Goal: Information Seeking & Learning: Learn about a topic

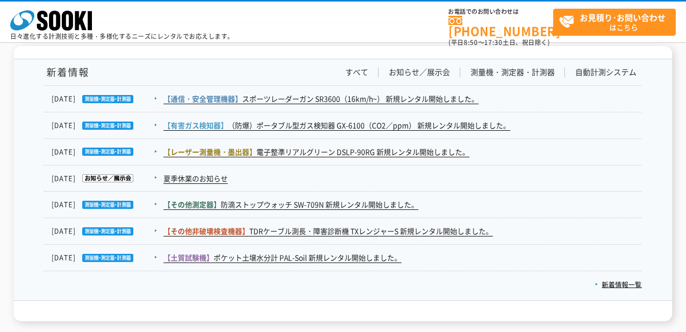
scroll to position [1686, 0]
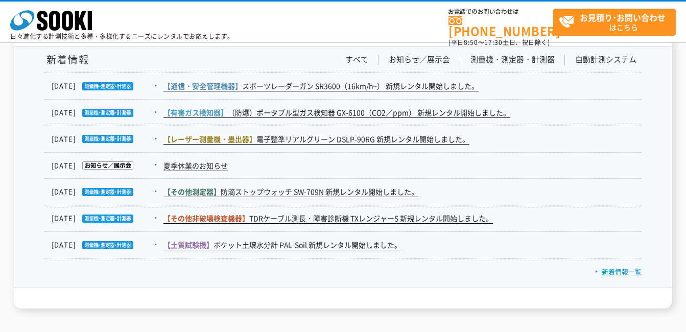
click at [614, 267] on link "新着情報一覧" at bounding box center [618, 272] width 47 height 10
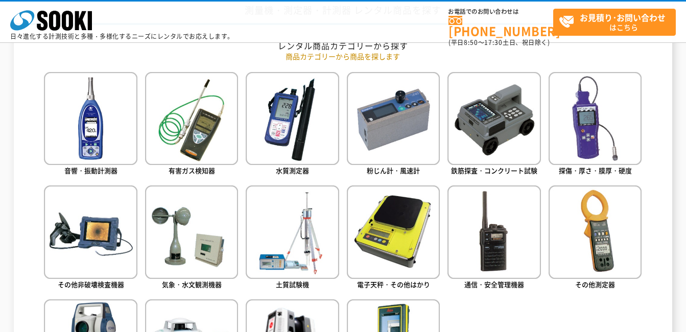
scroll to position [511, 0]
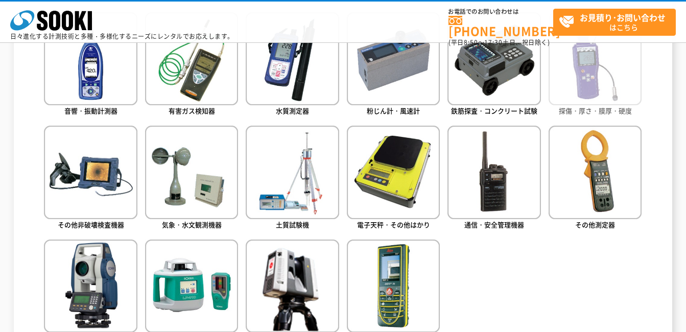
click at [575, 53] on img at bounding box center [595, 58] width 93 height 93
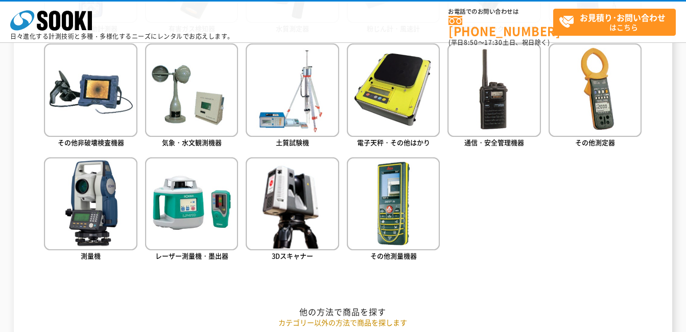
scroll to position [613, 0]
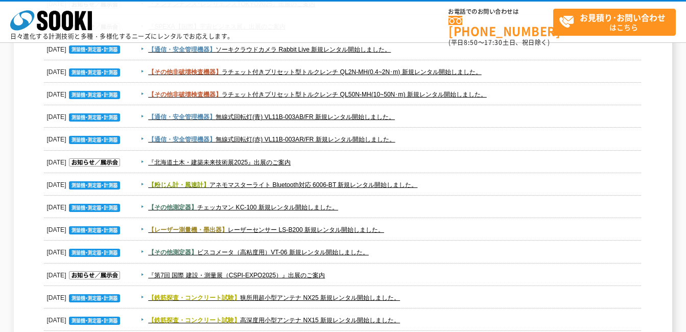
scroll to position [409, 0]
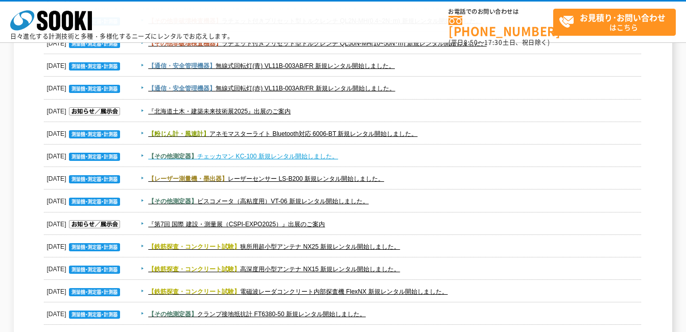
click at [274, 160] on link "【その他測定器】 チェッカマン KC-100 新規レンタル開始しました。" at bounding box center [243, 156] width 190 height 7
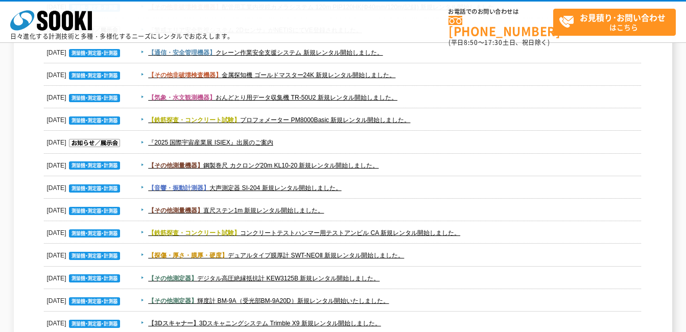
scroll to position [1329, 0]
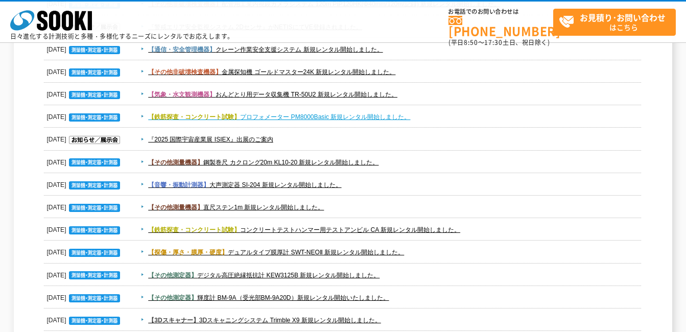
click at [327, 120] on link "【鉄筋探査・コンクリート試験】 プロフォメーター PM8000Basic 新規レンタル開始しました。" at bounding box center [279, 116] width 262 height 7
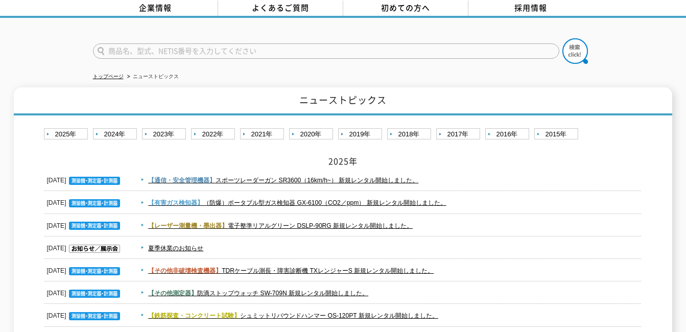
scroll to position [0, 0]
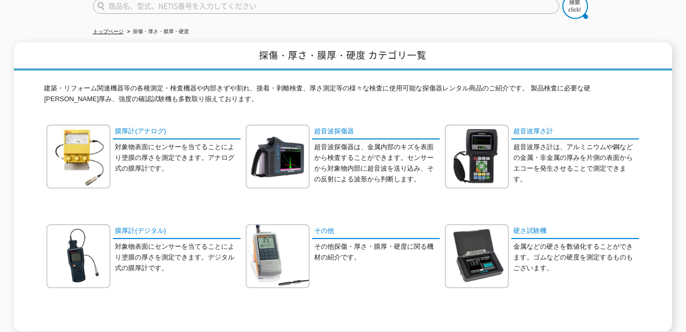
scroll to position [102, 0]
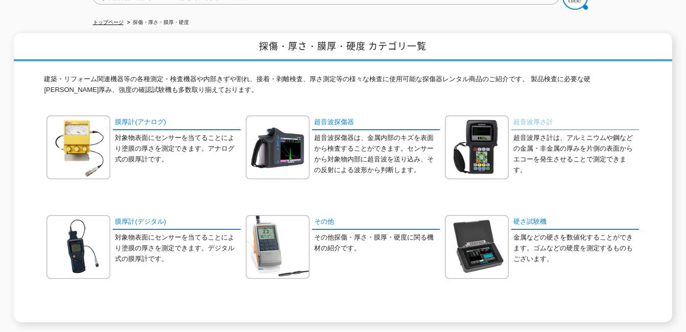
click at [528, 115] on link "超音波厚さ計" at bounding box center [576, 122] width 128 height 15
click at [142, 215] on link "膜厚計(デジタル)" at bounding box center [177, 222] width 128 height 15
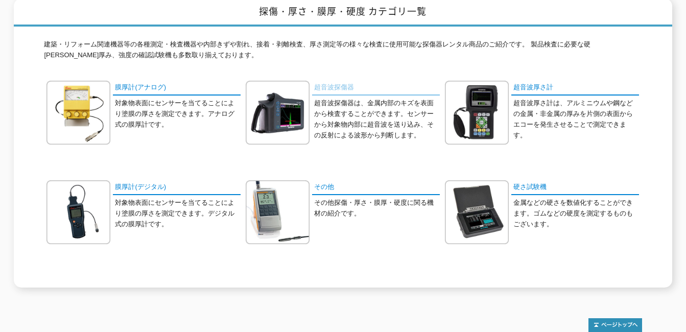
scroll to position [153, 0]
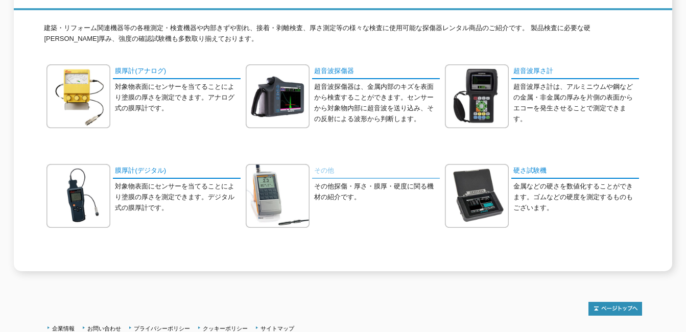
click at [321, 168] on link "その他" at bounding box center [376, 171] width 128 height 15
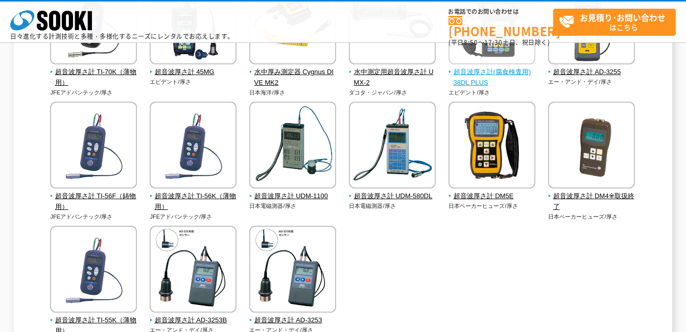
scroll to position [256, 0]
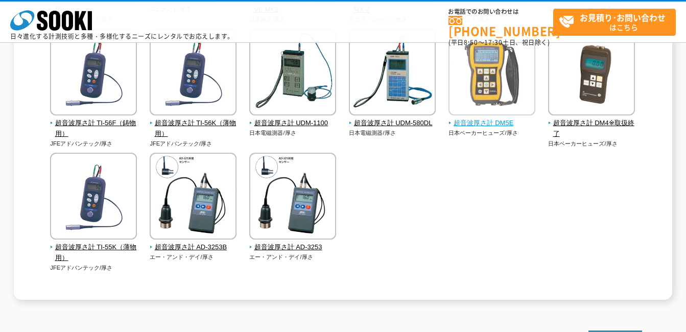
click at [470, 78] on img at bounding box center [492, 73] width 87 height 89
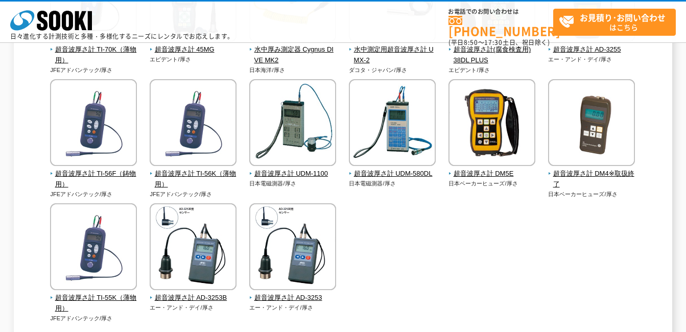
scroll to position [204, 0]
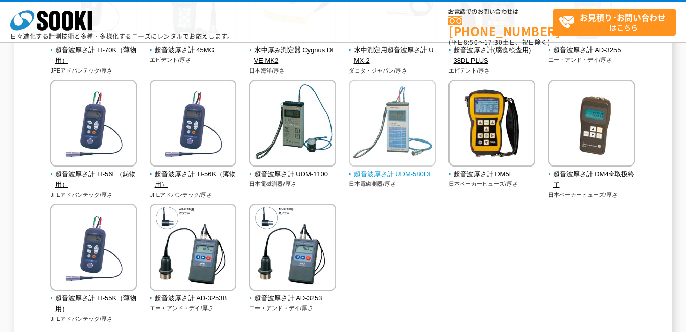
click at [393, 152] on img at bounding box center [392, 124] width 87 height 89
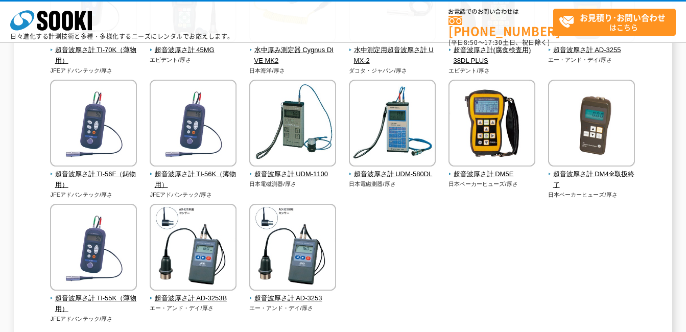
click at [532, 237] on div "超音波厚さ計 TI-70K（薄物用） JFEアドバンテック/厚さ エビデント/厚さ" at bounding box center [343, 150] width 598 height 388
click at [449, 242] on div "超音波厚さ計 TI-70K（薄物用） JFEアドバンテック/厚さ エビデント/厚さ" at bounding box center [343, 150] width 598 height 388
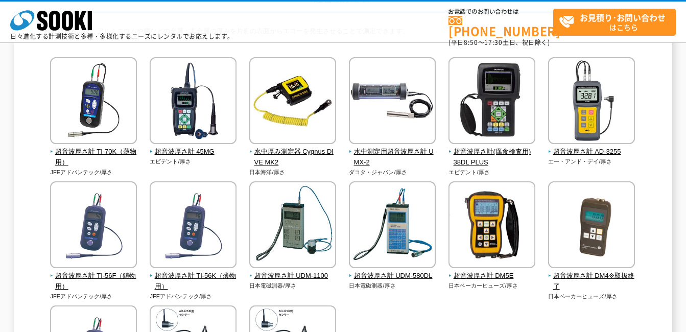
scroll to position [102, 0]
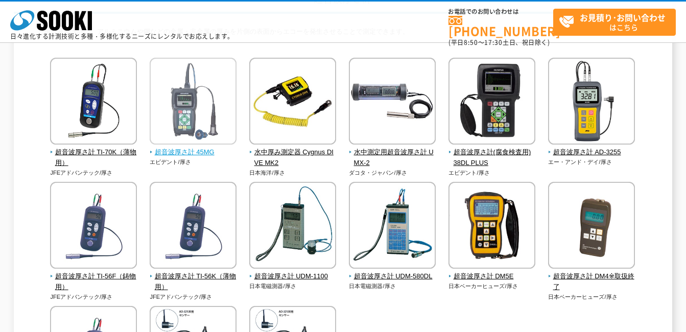
click at [206, 130] on img at bounding box center [193, 102] width 87 height 89
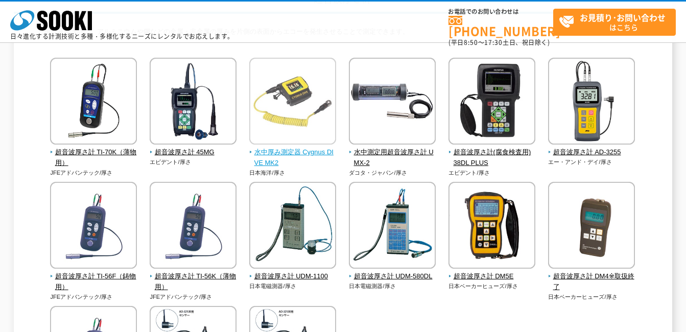
click at [274, 122] on img at bounding box center [292, 102] width 87 height 89
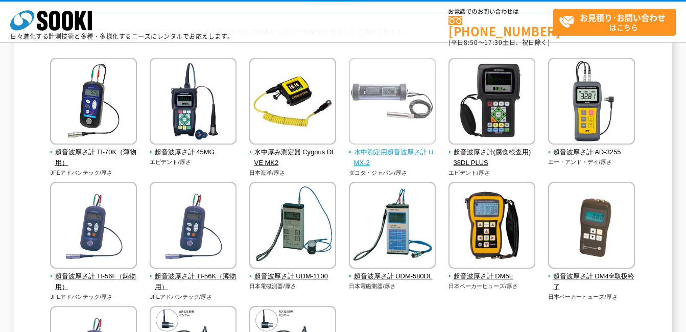
click at [409, 115] on img at bounding box center [392, 102] width 87 height 89
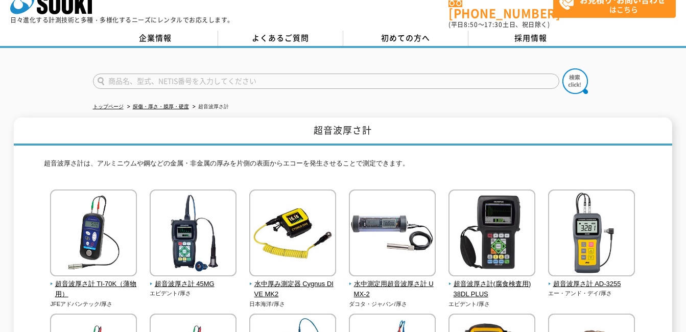
scroll to position [0, 0]
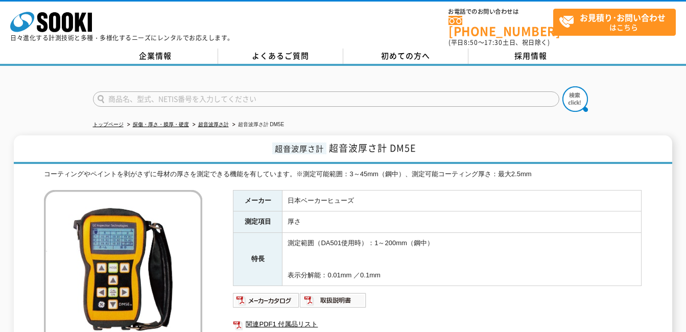
scroll to position [51, 0]
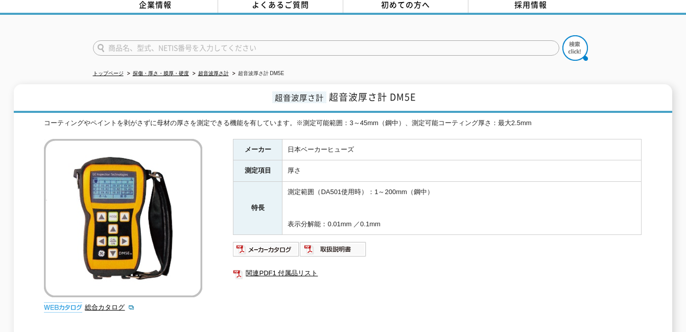
click at [524, 209] on td "測定範囲（DA501使用時）：1～200mm（鋼中） 表示分解能：0.01mm ／0.1mm" at bounding box center [462, 208] width 359 height 53
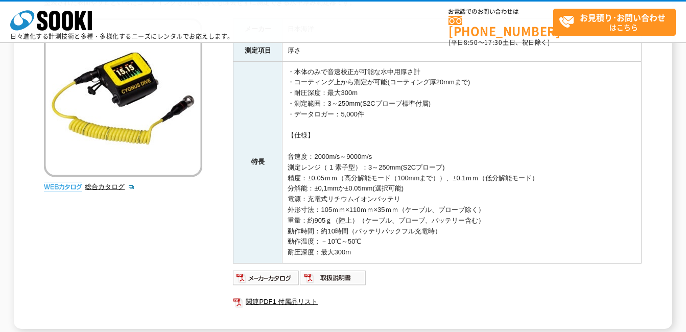
scroll to position [153, 0]
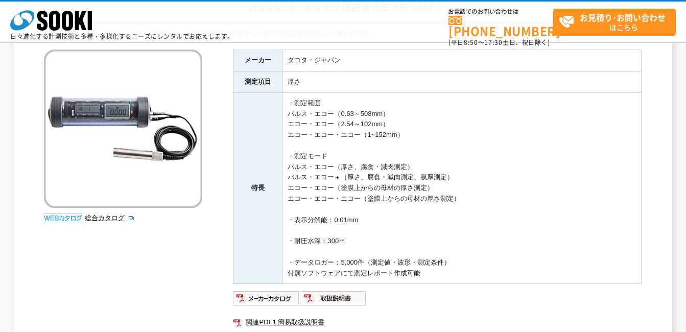
scroll to position [102, 0]
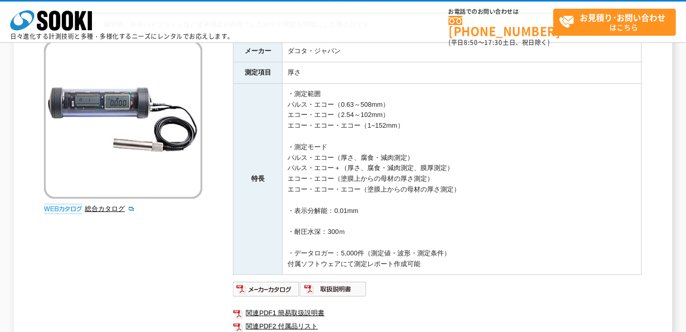
click at [464, 157] on td "・測定範囲 パルス・エコー（0.63～508mm） エコー・エコー（2.54～102mm） エコー・エコー・エコー（1~152mm） ・測定モード パルス・エ…" at bounding box center [462, 179] width 359 height 192
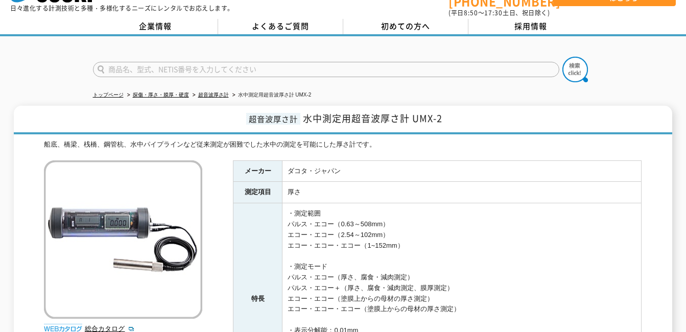
scroll to position [0, 0]
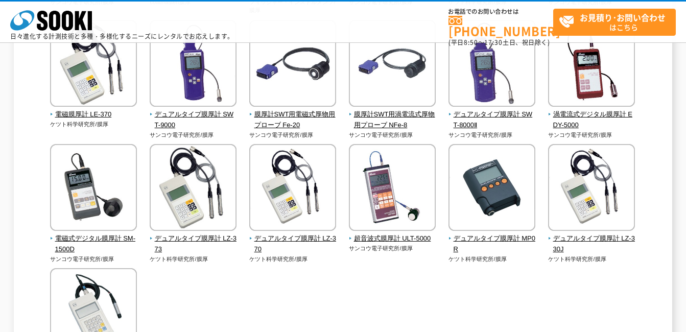
scroll to position [256, 0]
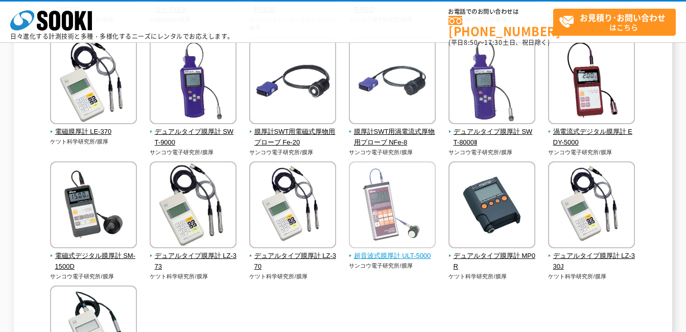
click at [366, 179] on img at bounding box center [392, 205] width 87 height 89
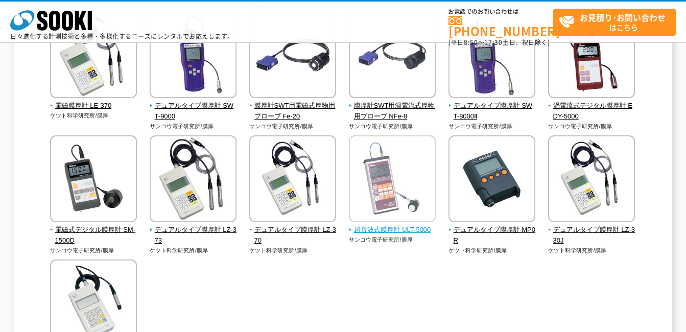
scroll to position [307, 0]
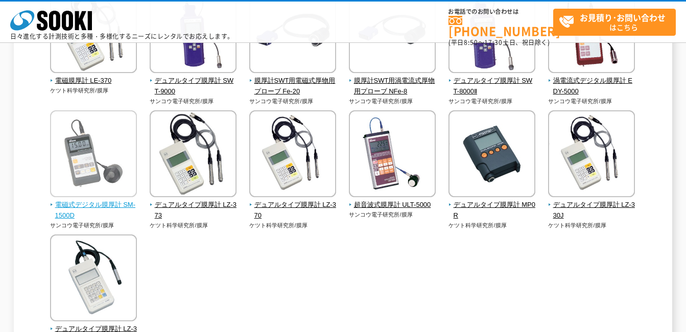
click at [75, 154] on img at bounding box center [93, 154] width 87 height 89
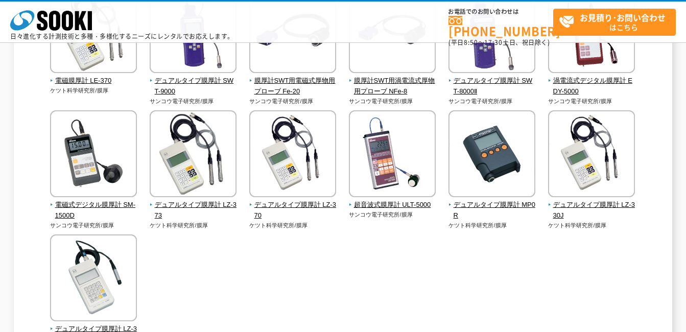
click at [494, 293] on div "デュアルタイプ膜厚計 SWT-NEOⅡ サンコウ電子研究所/膜厚 coatmaster/膜厚" at bounding box center [343, 113] width 598 height 521
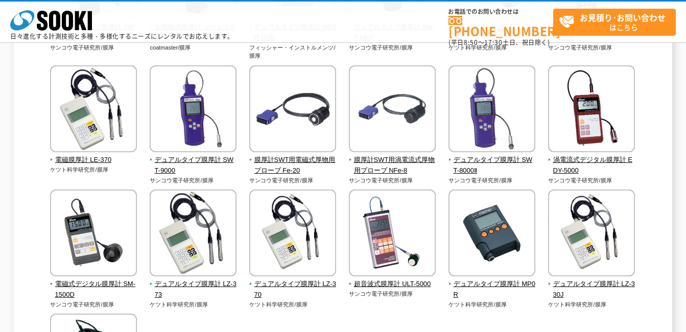
scroll to position [204, 0]
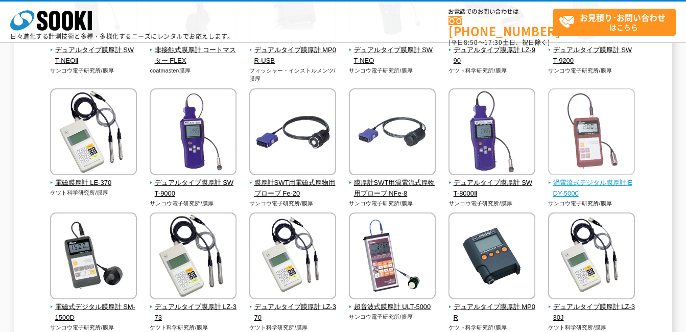
click at [581, 180] on span "渦電流式デジタル膜厚計 EDY-5000" at bounding box center [591, 188] width 87 height 21
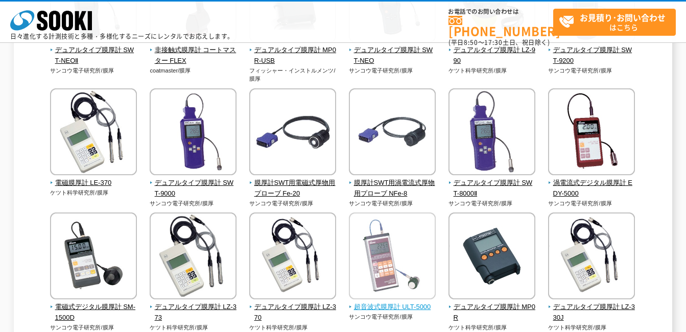
click at [390, 306] on span "超音波式膜厚計 ULT-5000" at bounding box center [392, 307] width 87 height 11
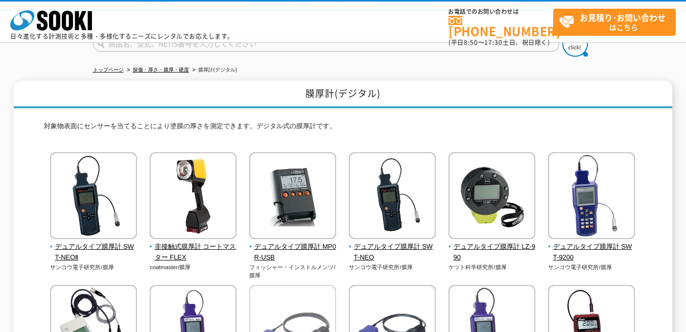
scroll to position [0, 0]
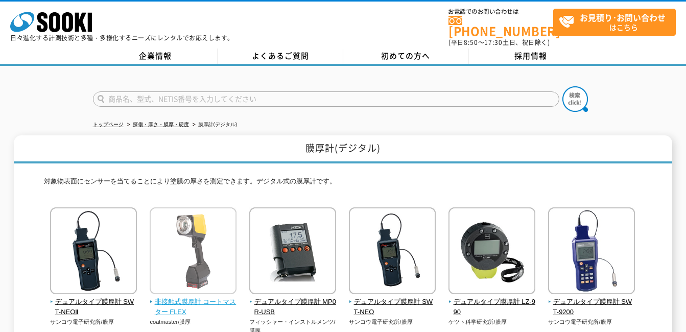
click at [199, 239] on img at bounding box center [193, 251] width 87 height 89
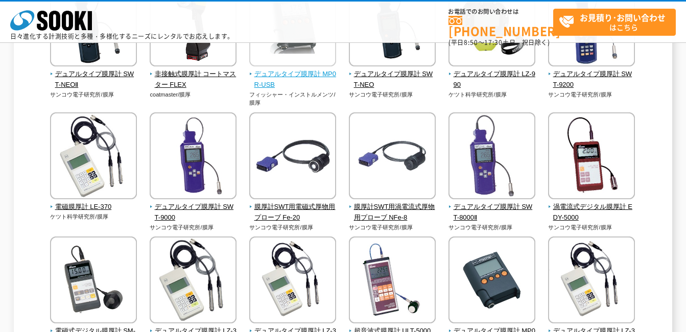
scroll to position [204, 0]
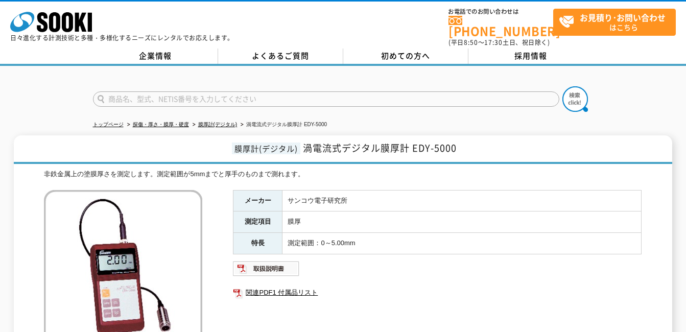
click at [326, 176] on div "非鉄金属上の塗膜厚さを測定します。測定範囲が5mmまでと厚手のものまで測れます。 総合カタログ メーカー サンコウ電子研究所 測定項目 膜厚 特長 測定範囲：…" at bounding box center [343, 289] width 598 height 241
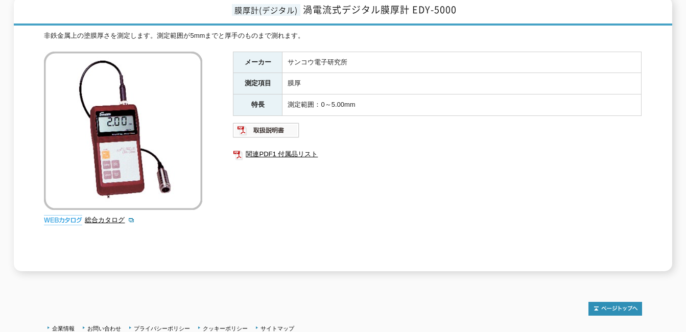
scroll to position [153, 0]
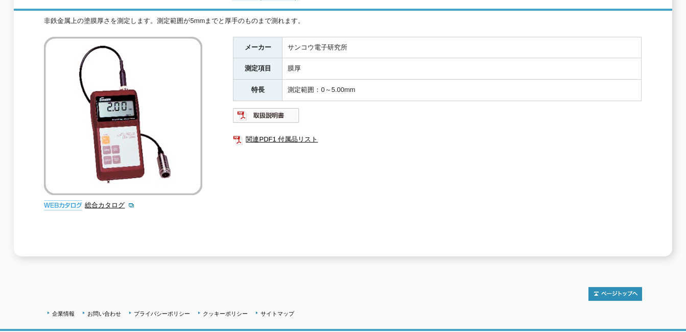
click at [219, 177] on div "非鉄金属上の塗膜厚さを測定します。測定範囲が5mmまでと厚手のものまで測れます。 総合カタログ メーカー サンコウ電子研究所 測定項目 膜厚 特長 測定範囲：…" at bounding box center [343, 136] width 598 height 241
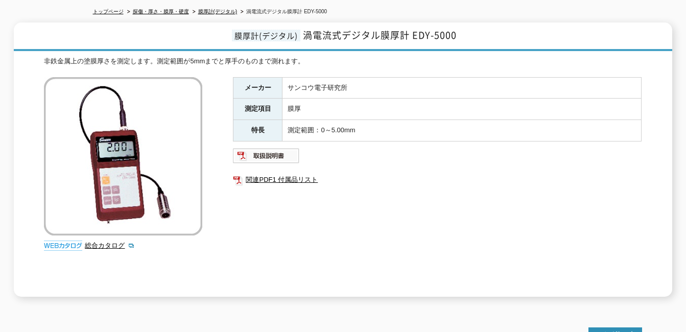
scroll to position [51, 0]
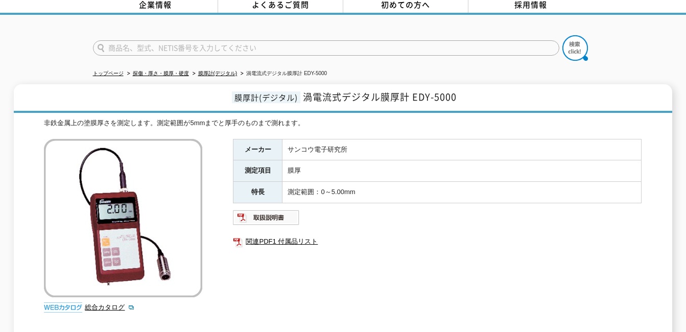
click at [505, 118] on div "非鉄金属上の塗膜厚さを測定します。測定範囲が5mmまでと厚手のものまで測れます。" at bounding box center [343, 123] width 598 height 11
click at [403, 16] on div at bounding box center [343, 39] width 686 height 49
click at [560, 124] on div "非鉄金属上の塗膜厚さを測定します。測定範囲が5mmまでと厚手のものまで測れます。 総合カタログ メーカー サンコウ電子研究所 測定項目 膜厚 特長 測定範囲：…" at bounding box center [343, 238] width 598 height 241
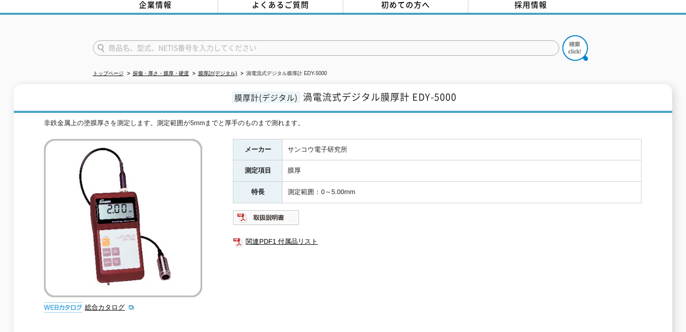
click at [485, 64] on ul "トップページ 探傷・厚さ・膜厚・硬度 膜厚計(デジタル) 渦電流式デジタル膜厚計 EDY-5000" at bounding box center [343, 73] width 501 height 21
click at [341, 118] on div "非鉄金属上の塗膜厚さを測定します。測定範囲が5mmまでと厚手のものまで測れます。" at bounding box center [343, 123] width 598 height 11
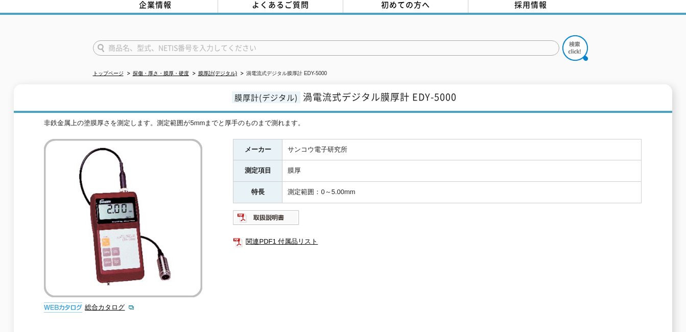
click at [341, 118] on div "非鉄金属上の塗膜厚さを測定します。測定範囲が5mmまでと厚手のものまで測れます。" at bounding box center [343, 123] width 598 height 11
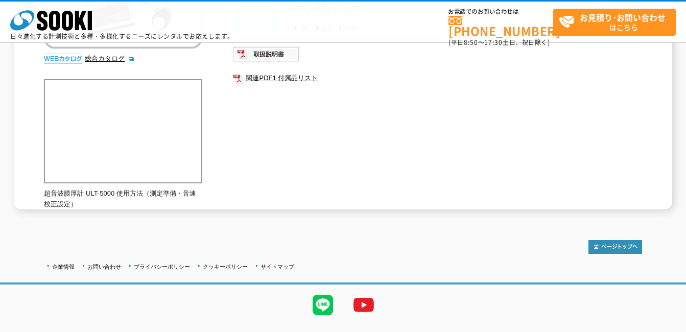
scroll to position [204, 0]
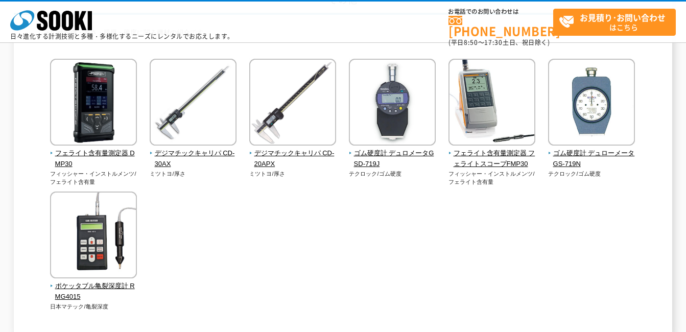
scroll to position [102, 0]
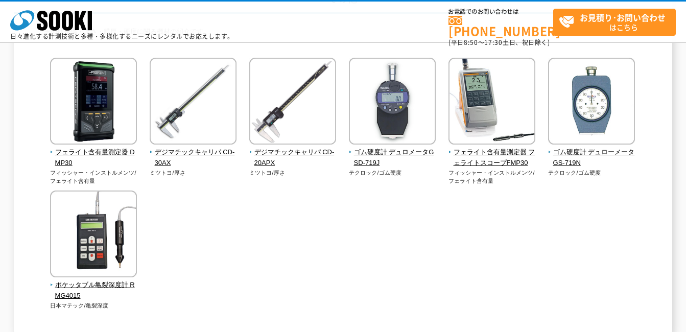
click at [397, 227] on div "フェライト含有量測定器 DMP30 フィッシャー・インストルメンツ/フェライト含有量 ミツトヨ/厚さ ミツトヨ/厚さ" at bounding box center [343, 194] width 598 height 272
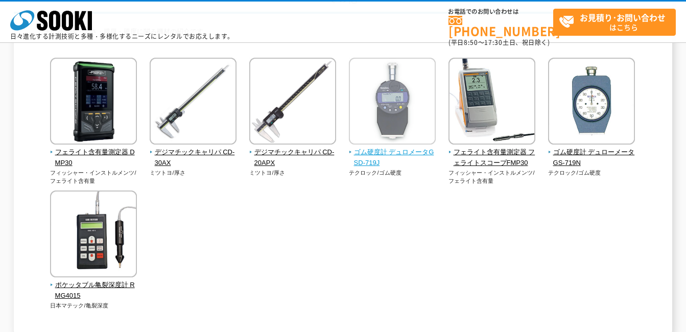
click at [383, 142] on img at bounding box center [392, 102] width 87 height 89
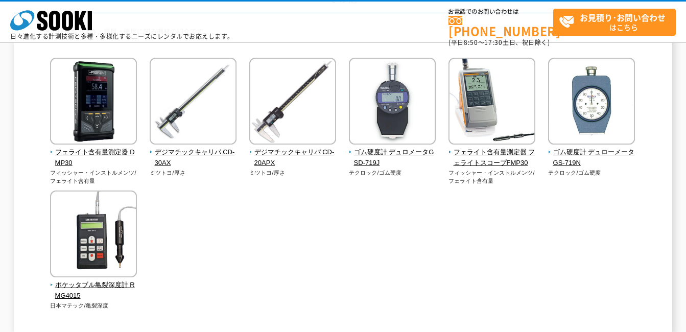
click at [222, 222] on div "フェライト含有量測定器 DMP30 フィッシャー・インストルメンツ/フェライト含有量 ミツトヨ/厚さ ミツトヨ/厚さ" at bounding box center [343, 194] width 598 height 272
click at [273, 156] on span "デジマチックキャリパ CD-20APX" at bounding box center [292, 157] width 87 height 21
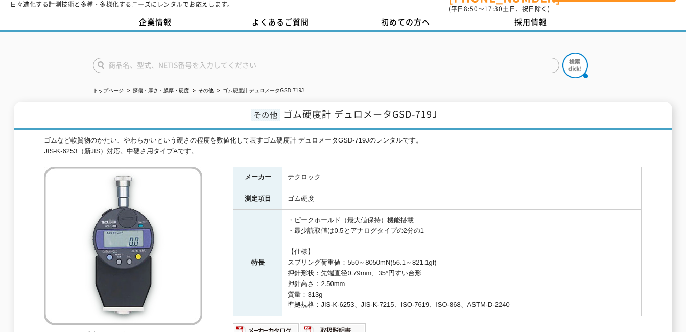
scroll to position [102, 0]
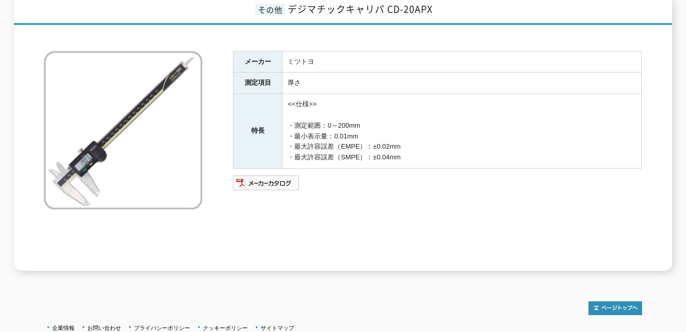
scroll to position [153, 0]
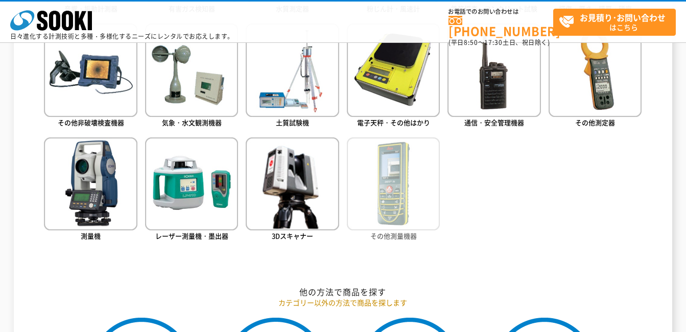
click at [406, 185] on img at bounding box center [393, 183] width 93 height 93
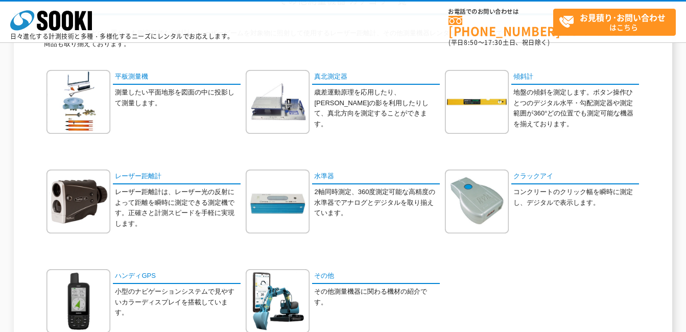
scroll to position [102, 0]
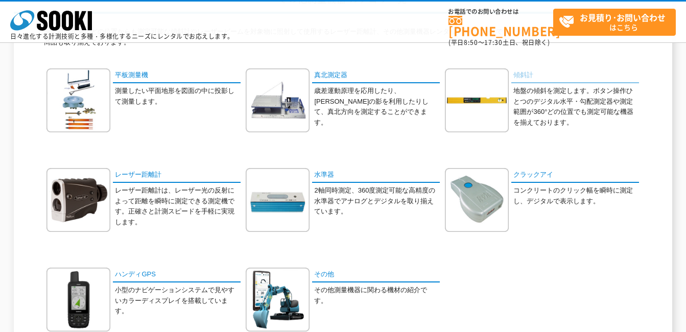
click at [527, 78] on link "傾斜計" at bounding box center [576, 75] width 128 height 15
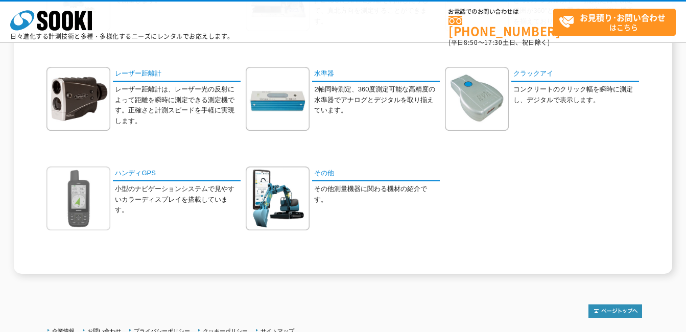
scroll to position [204, 0]
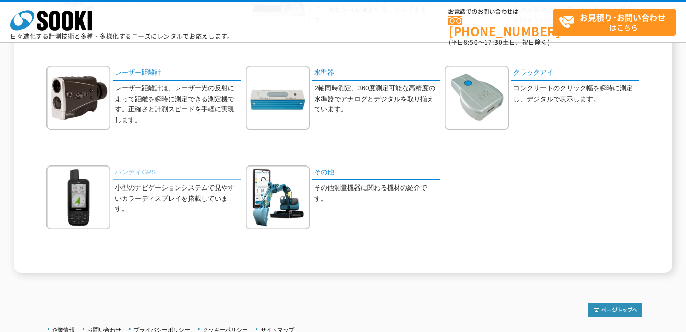
click at [129, 177] on link "ハンディGPS" at bounding box center [177, 173] width 128 height 15
click at [321, 72] on link "水準器" at bounding box center [376, 73] width 128 height 15
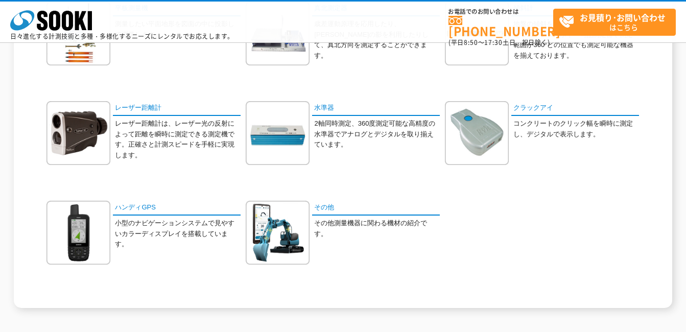
scroll to position [153, 0]
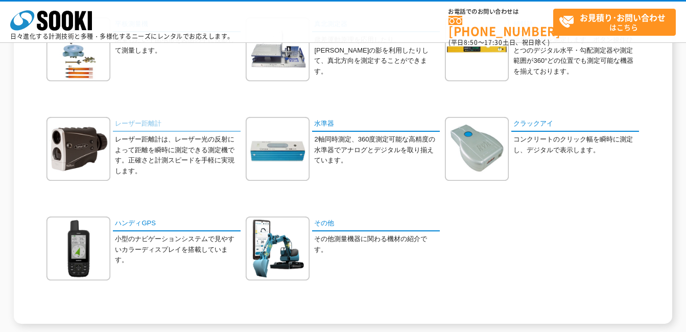
click at [137, 125] on link "レーザー距離計" at bounding box center [177, 124] width 128 height 15
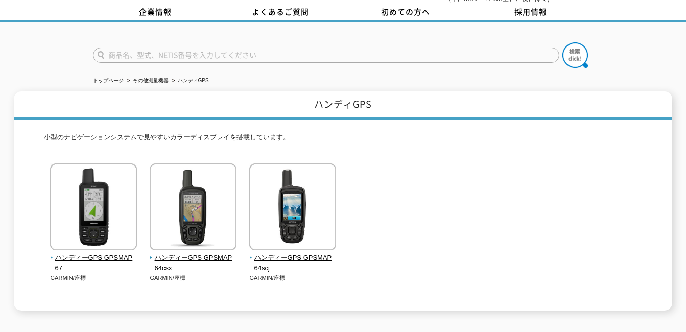
scroll to position [102, 0]
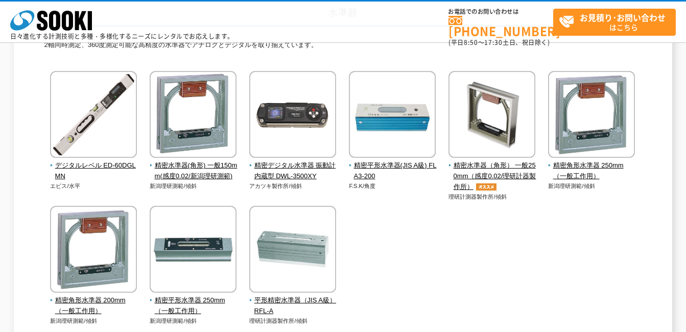
scroll to position [102, 0]
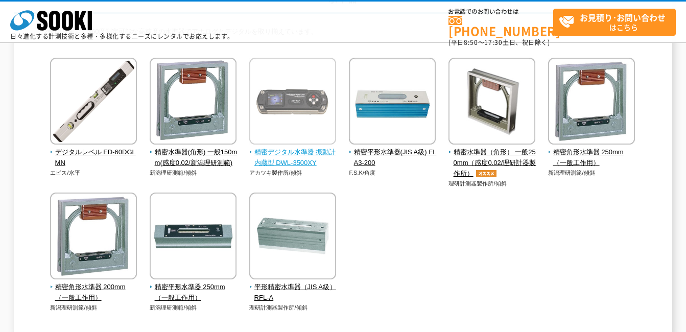
click at [310, 154] on span "精密デジタル水準器 振動計内蔵型 DWL-3500XY" at bounding box center [292, 157] width 87 height 21
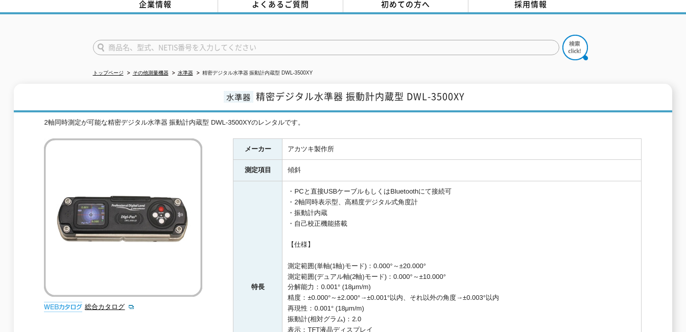
scroll to position [51, 0]
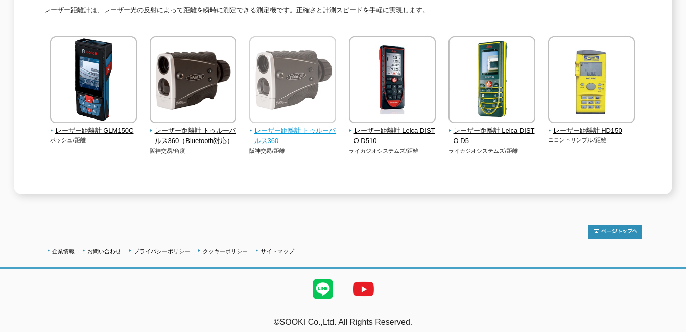
scroll to position [172, 0]
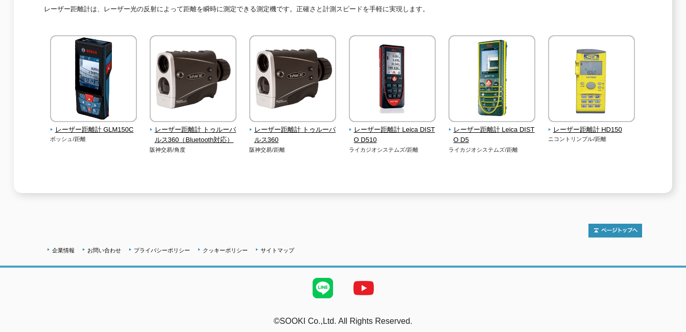
click at [100, 172] on div "レーザー距離計 GLM150C ボッシュ/距離" at bounding box center [343, 110] width 598 height 150
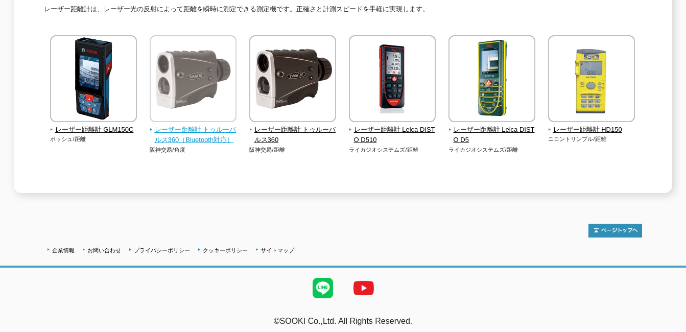
click at [198, 126] on span "レーザー距離計 トゥルーパルス360（Bluetooth対応）" at bounding box center [193, 135] width 87 height 21
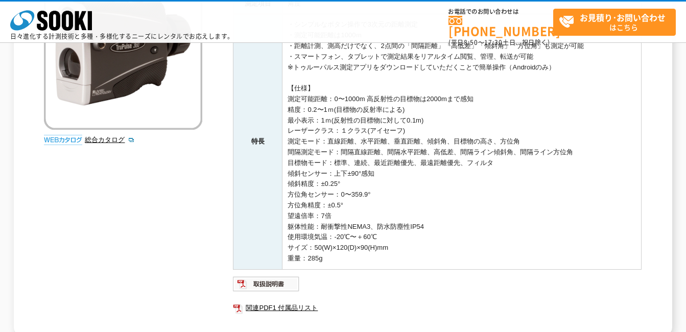
scroll to position [188, 0]
